Goal: Information Seeking & Learning: Learn about a topic

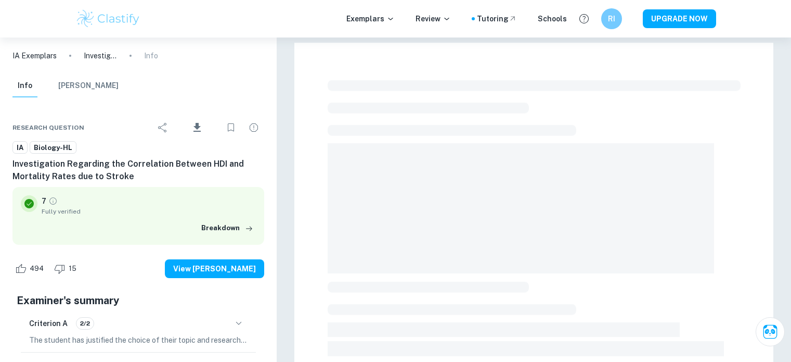
scroll to position [364, 0]
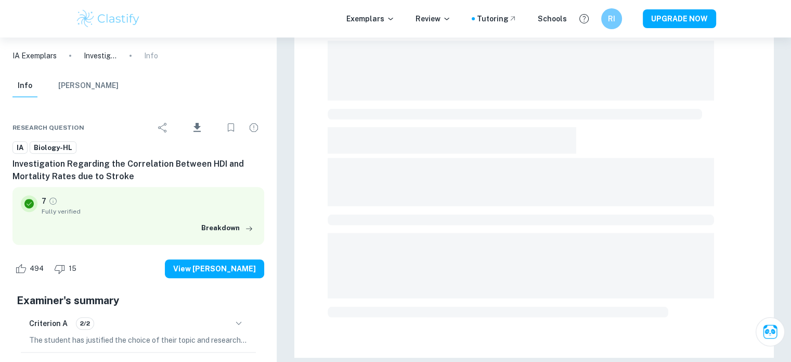
checkbox input "true"
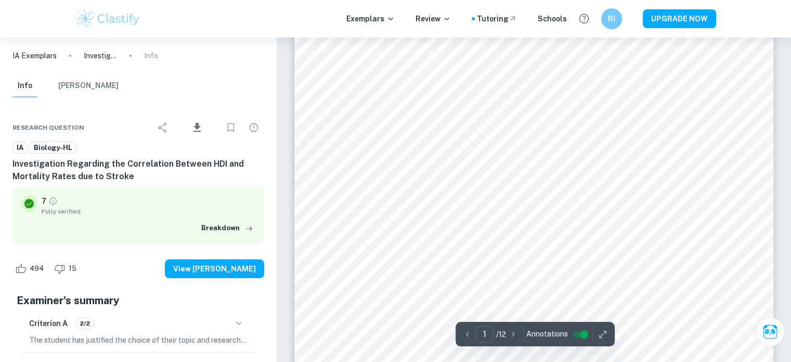
scroll to position [0, 0]
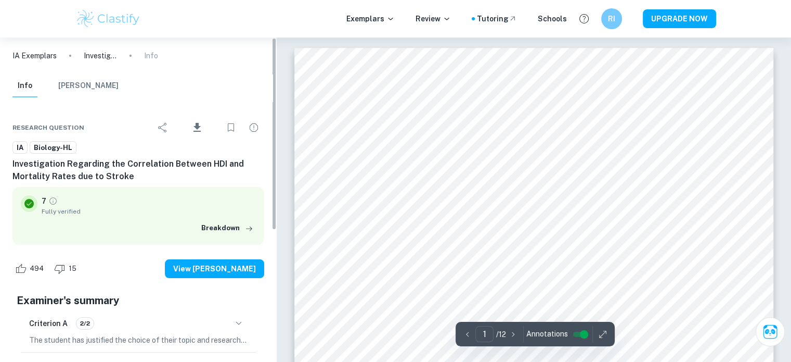
click at [224, 88] on div "Info Mark Scheme" at bounding box center [138, 87] width 269 height 27
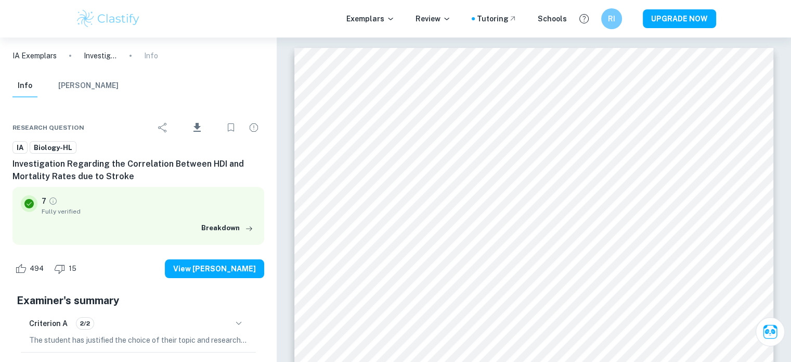
click at [91, 87] on button "[PERSON_NAME]" at bounding box center [88, 85] width 60 height 23
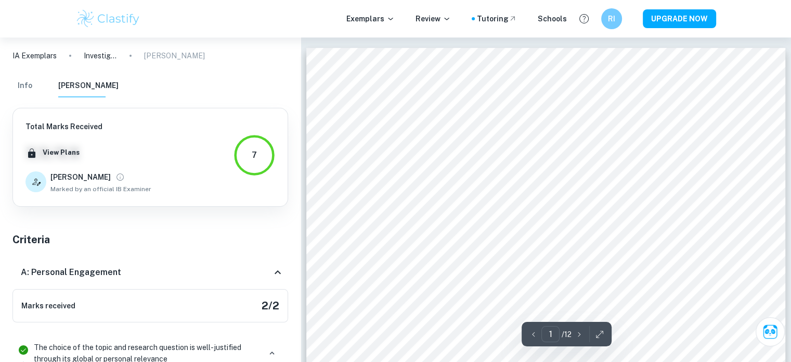
click at [28, 83] on button "Info" at bounding box center [24, 85] width 25 height 23
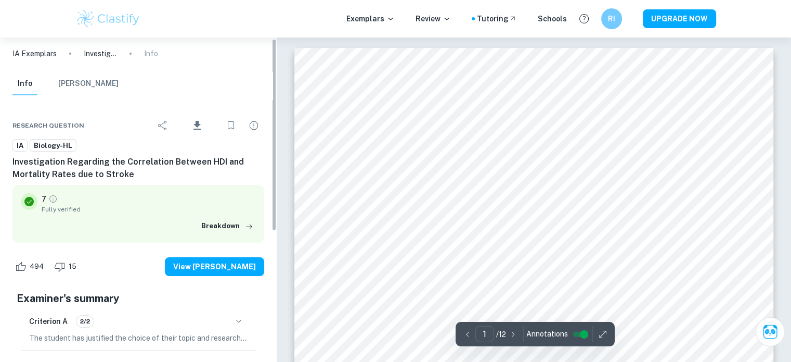
drag, startPoint x: 274, startPoint y: 104, endPoint x: 268, endPoint y: 106, distance: 6.4
click at [268, 106] on div "IA Exemplars Investigation Regarding the Correlation Between HDI and Mortality …" at bounding box center [138, 199] width 277 height 324
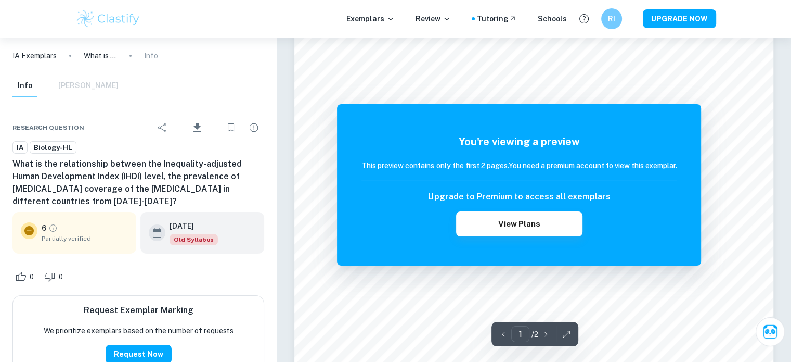
scroll to position [58, 0]
